Goal: Transaction & Acquisition: Subscribe to service/newsletter

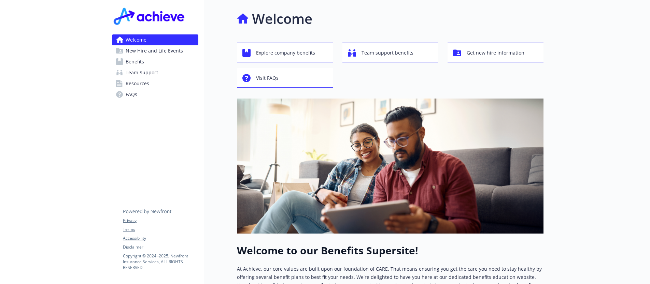
click at [145, 66] on link "Benefits" at bounding box center [155, 61] width 86 height 11
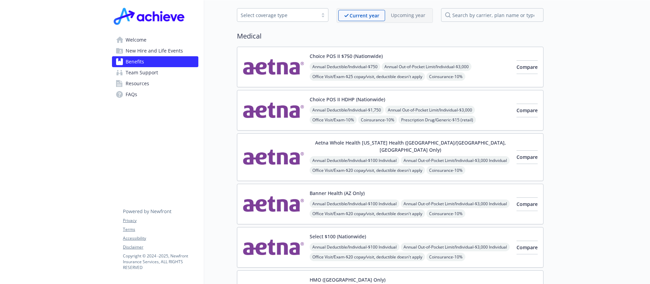
scroll to position [30, 0]
click at [287, 11] on div "Select coverage type" at bounding box center [278, 14] width 74 height 7
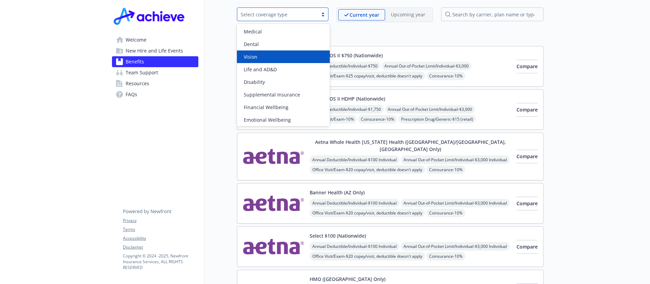
click at [283, 56] on div "Vision" at bounding box center [283, 56] width 85 height 7
